Goal: Task Accomplishment & Management: Use online tool/utility

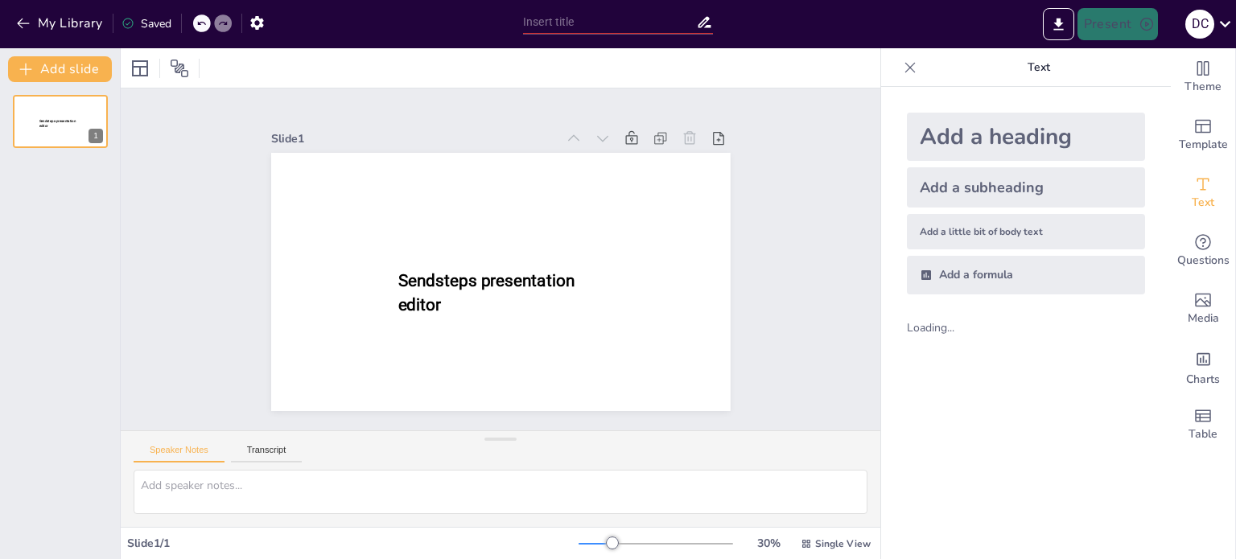
type input "Impacto de las Redes Sociales en la Identidad y Autoestima de Adolescentes en […"
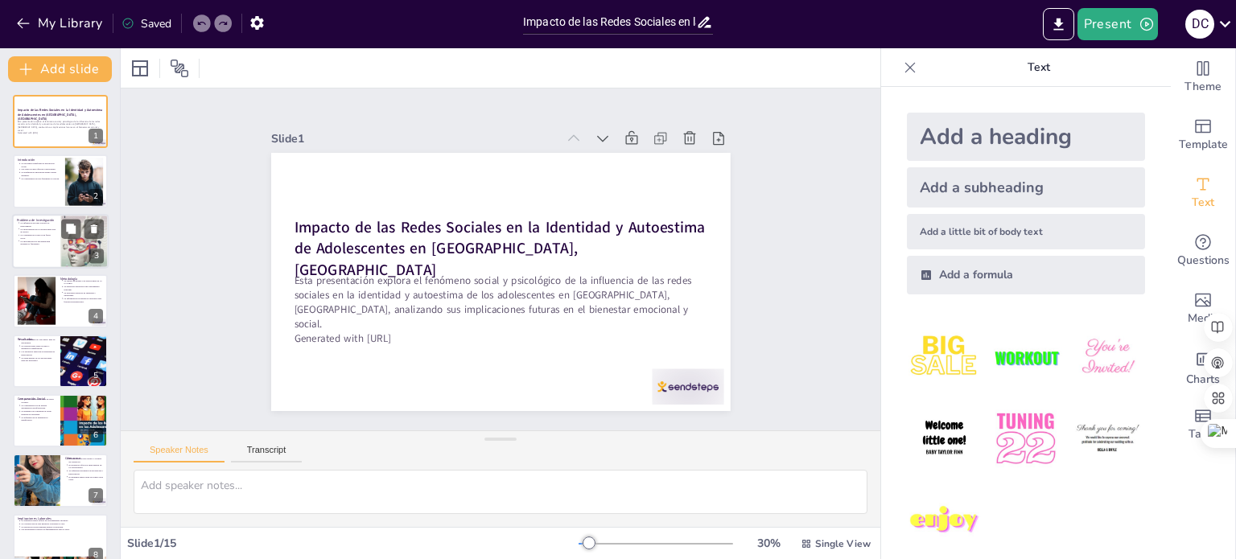
click at [55, 241] on p "La investigación es necesaria para entender el fenómeno." at bounding box center [37, 243] width 35 height 6
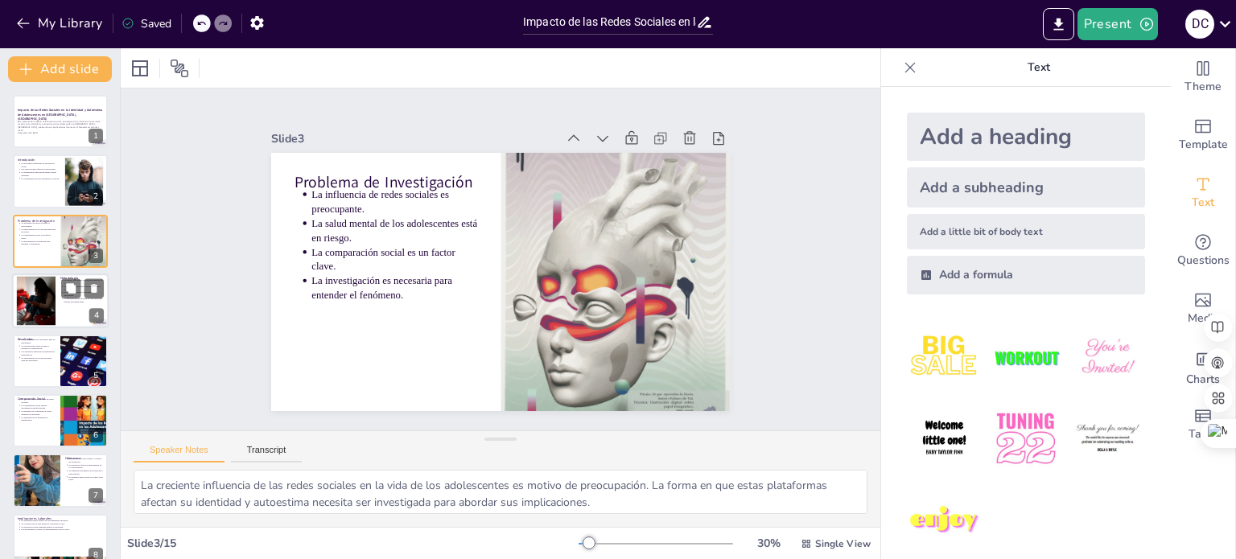
click at [47, 299] on div at bounding box center [35, 301] width 65 height 49
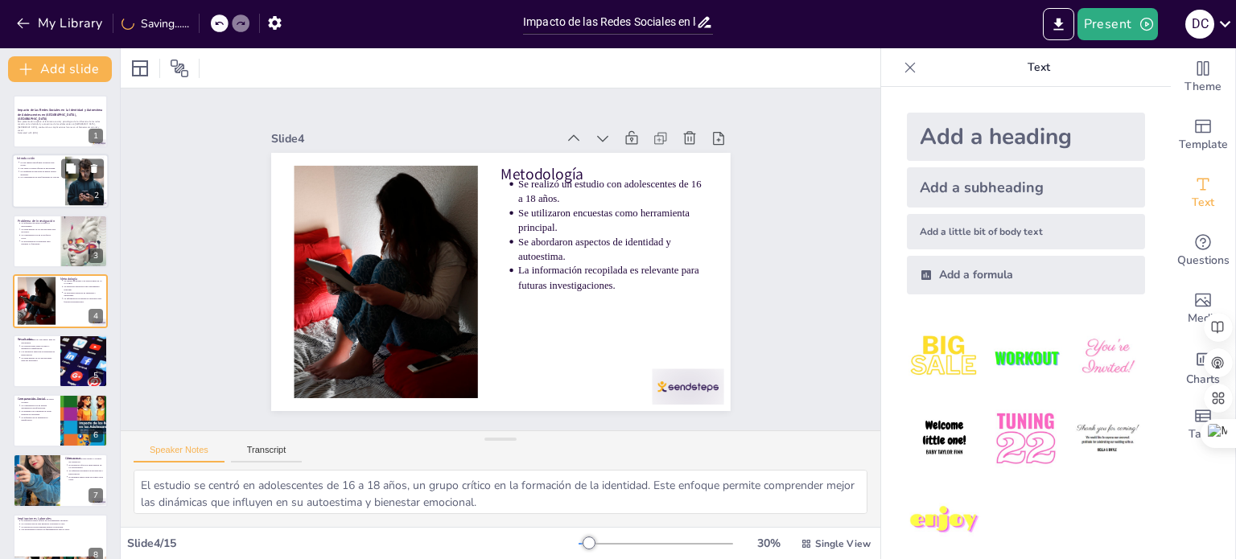
click at [39, 187] on div at bounding box center [60, 182] width 97 height 55
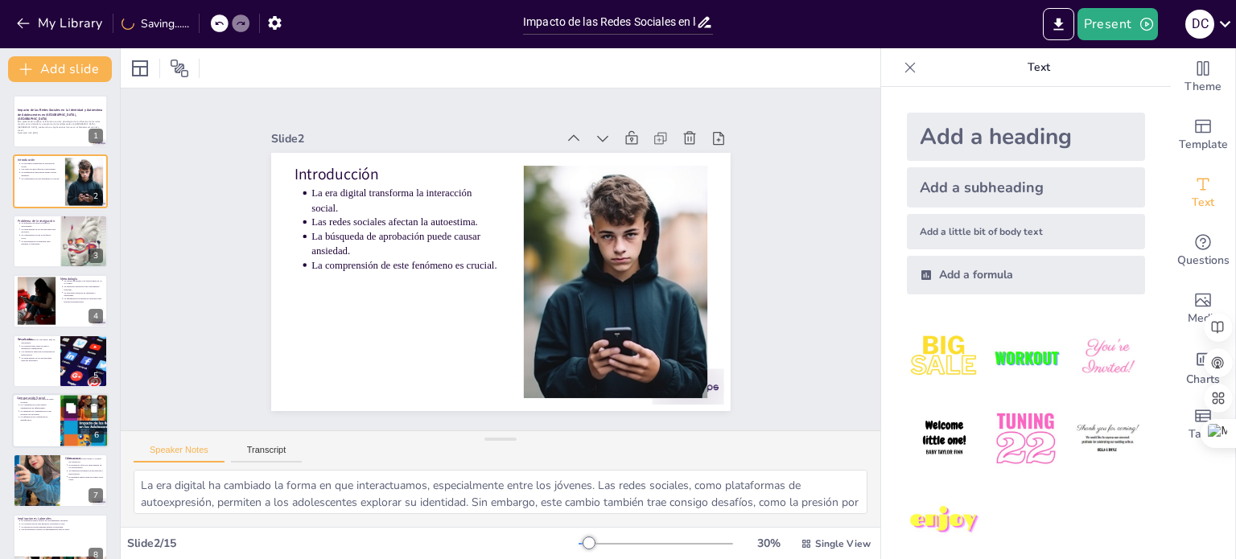
click at [50, 424] on div at bounding box center [60, 421] width 97 height 55
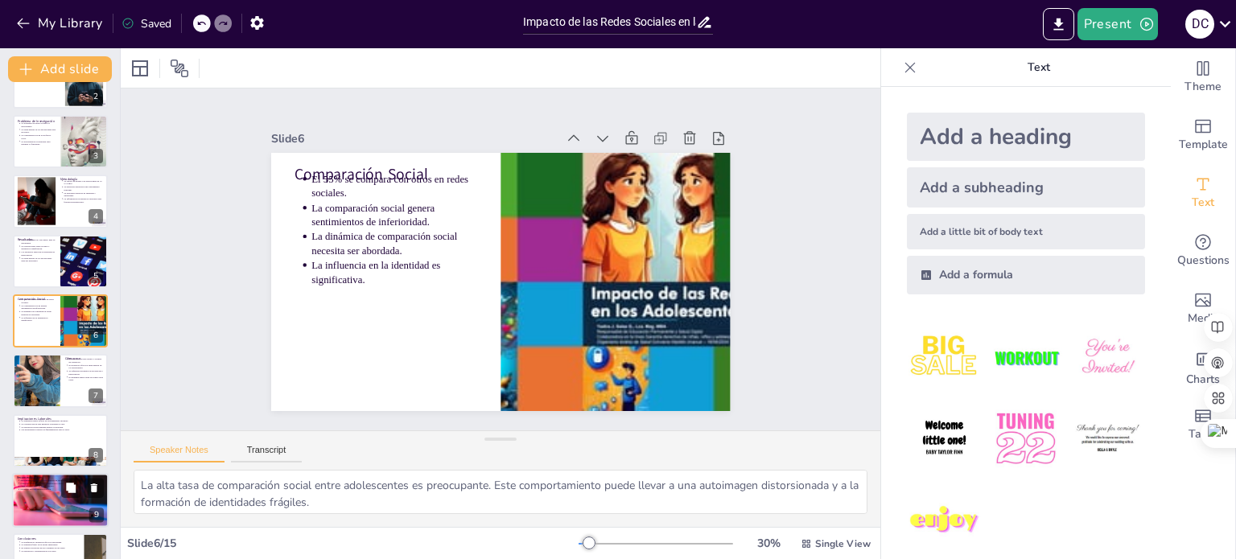
click at [43, 491] on div at bounding box center [60, 501] width 97 height 64
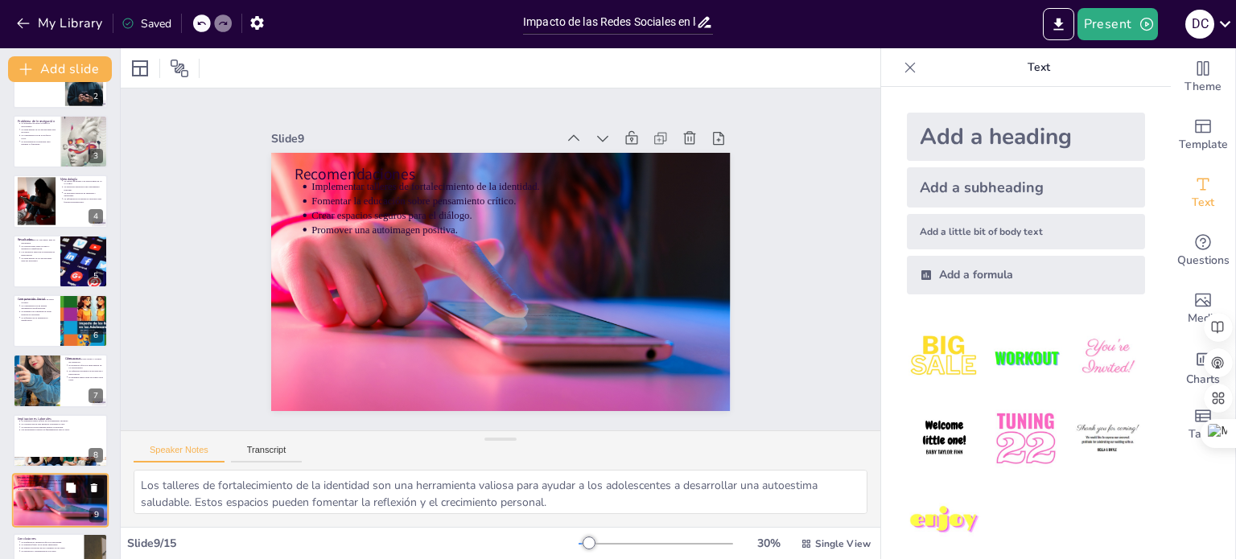
scroll to position [280, 0]
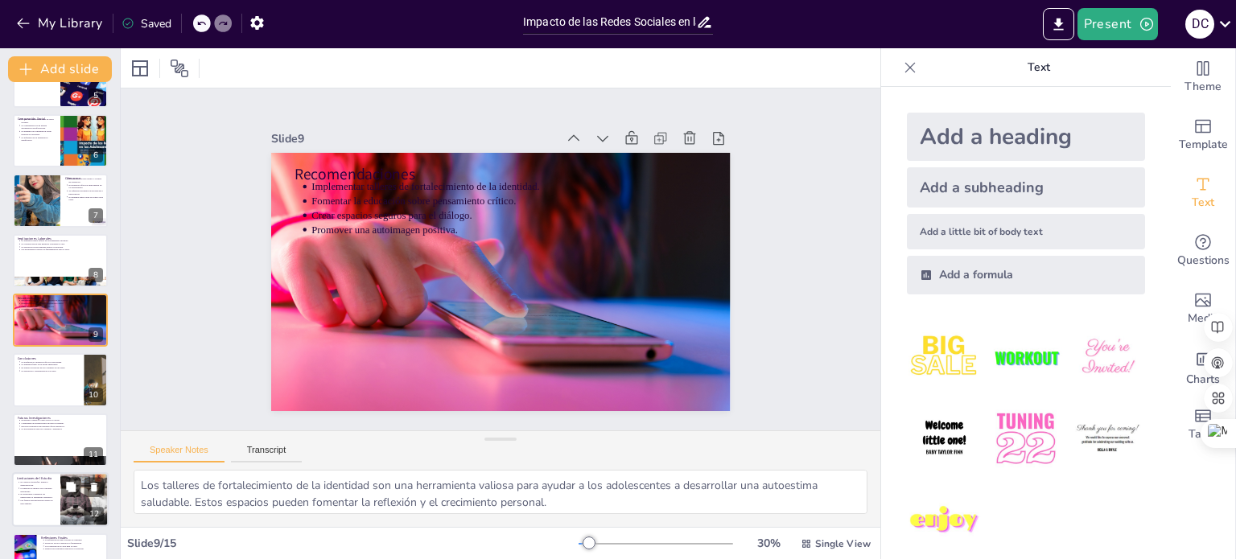
click at [46, 505] on div at bounding box center [60, 499] width 97 height 55
type textarea "La limitación geográfica del estudio significa que los resultados pueden no ser…"
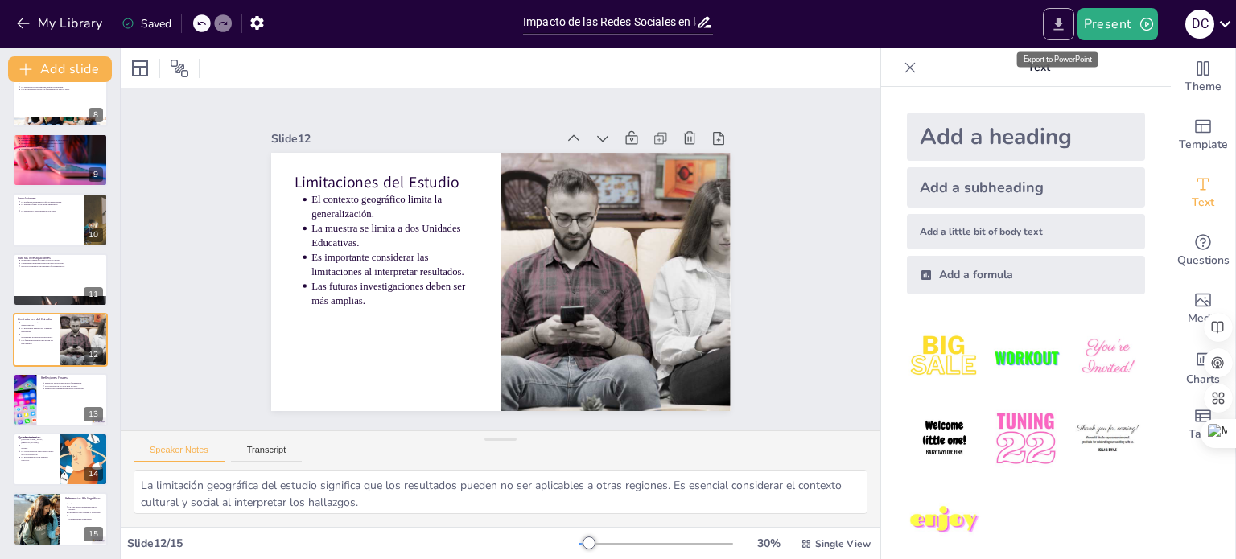
click at [1059, 27] on icon "Export to PowerPoint" at bounding box center [1058, 24] width 17 height 17
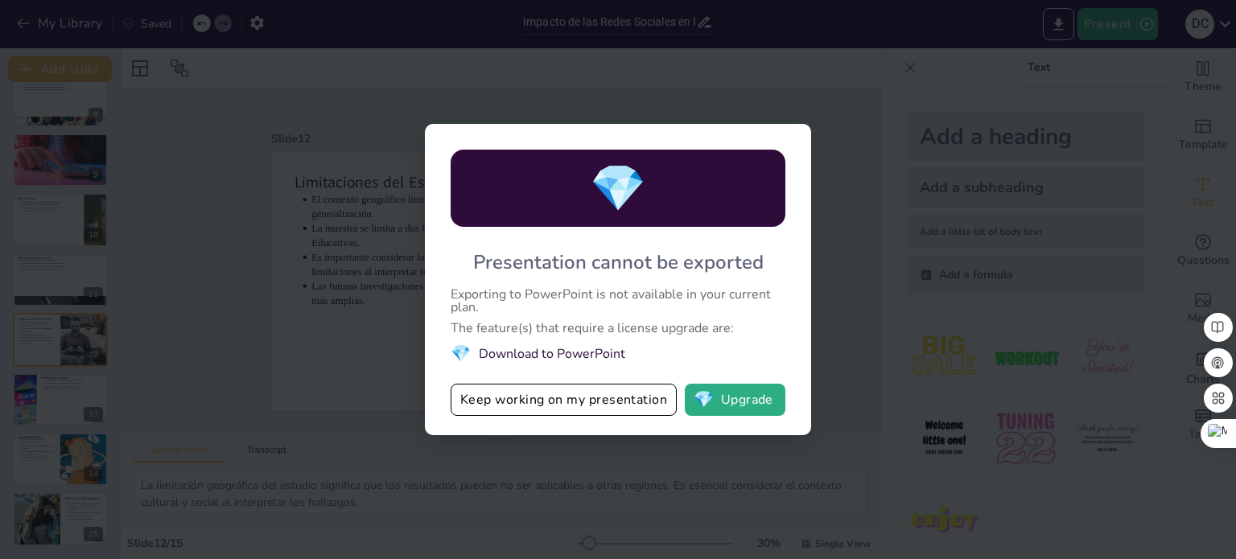
click at [860, 159] on div "💎 Presentation cannot be exported Exporting to PowerPoint is not available in y…" at bounding box center [618, 279] width 1236 height 559
click at [908, 75] on div "💎 Presentation cannot be exported Exporting to PowerPoint is not available in y…" at bounding box center [618, 279] width 1236 height 559
click at [244, 146] on div "💎 Presentation cannot be exported Exporting to PowerPoint is not available in y…" at bounding box center [618, 279] width 1236 height 559
click at [532, 406] on button "Keep working on my presentation" at bounding box center [564, 400] width 226 height 32
